Goal: Task Accomplishment & Management: Use online tool/utility

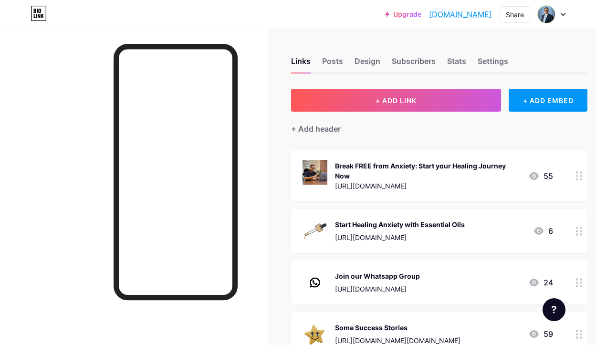
click at [387, 179] on div "Break FREE from Anxiety: Start your Healing Journey Now" at bounding box center [428, 171] width 186 height 20
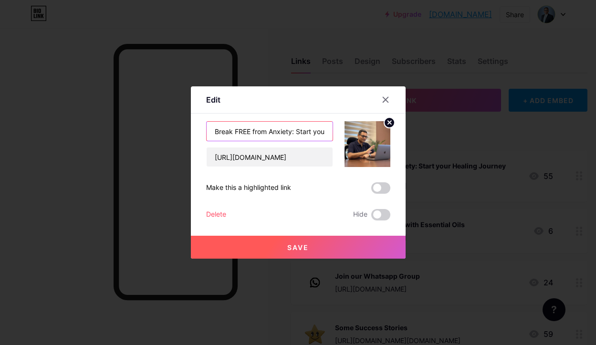
click at [235, 131] on input "Break FREE from Anxiety: Start your Healing Journey Now" at bounding box center [270, 131] width 126 height 19
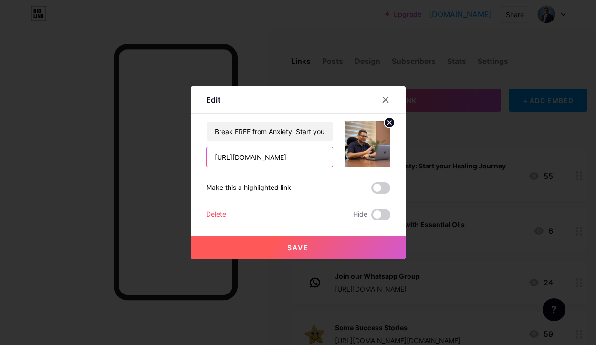
click at [254, 155] on input "[URL][DOMAIN_NAME]" at bounding box center [270, 157] width 126 height 19
click at [314, 247] on button "Save" at bounding box center [298, 247] width 215 height 23
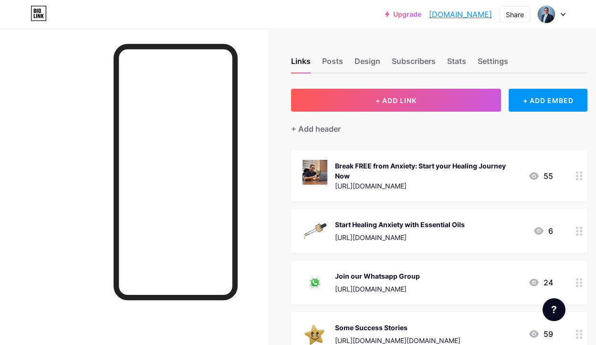
click at [437, 129] on div "+ Add header" at bounding box center [439, 123] width 296 height 23
click at [416, 99] on span "+ ADD LINK" at bounding box center [396, 100] width 41 height 8
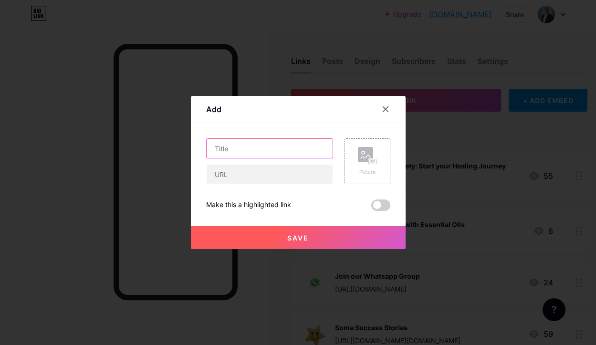
click at [236, 147] on input "text" at bounding box center [270, 148] width 126 height 19
type input "Hi [PERSON_NAME]"
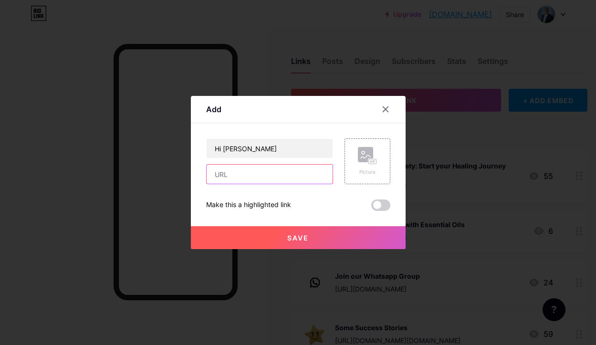
click at [230, 171] on input "text" at bounding box center [270, 174] width 126 height 19
type input "[DOMAIN_NAME]"
click at [289, 238] on span "Save" at bounding box center [297, 238] width 21 height 8
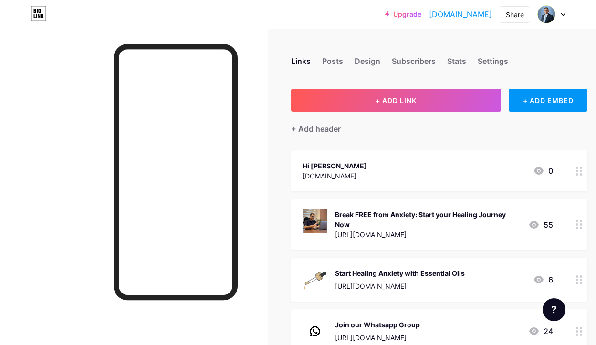
click at [575, 171] on div at bounding box center [579, 170] width 16 height 41
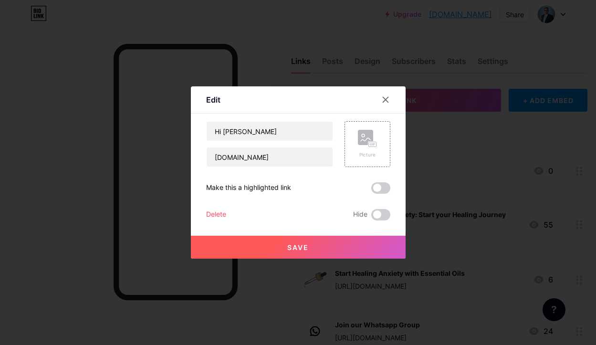
click at [220, 213] on div "Delete" at bounding box center [216, 214] width 20 height 11
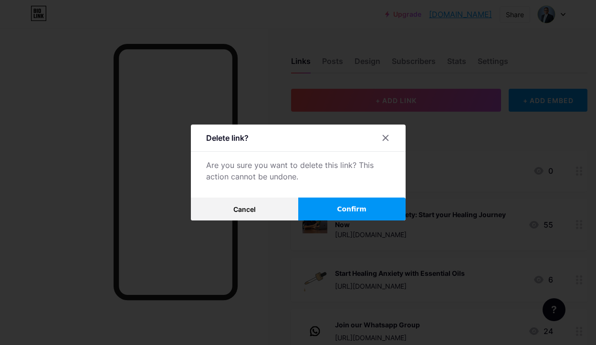
click at [364, 214] on span "Confirm" at bounding box center [352, 209] width 30 height 10
